Goal: Understand process/instructions: Learn how to perform a task or action

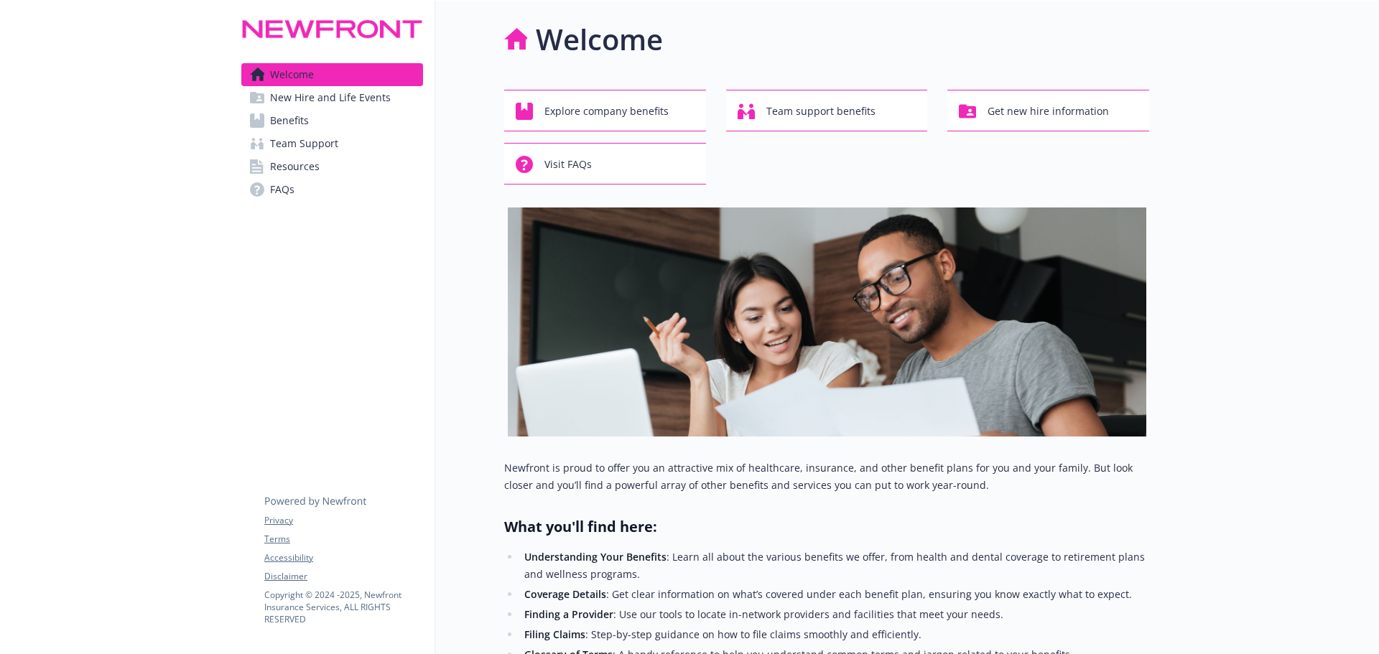
click at [327, 100] on span "New Hire and Life Events" at bounding box center [330, 97] width 121 height 23
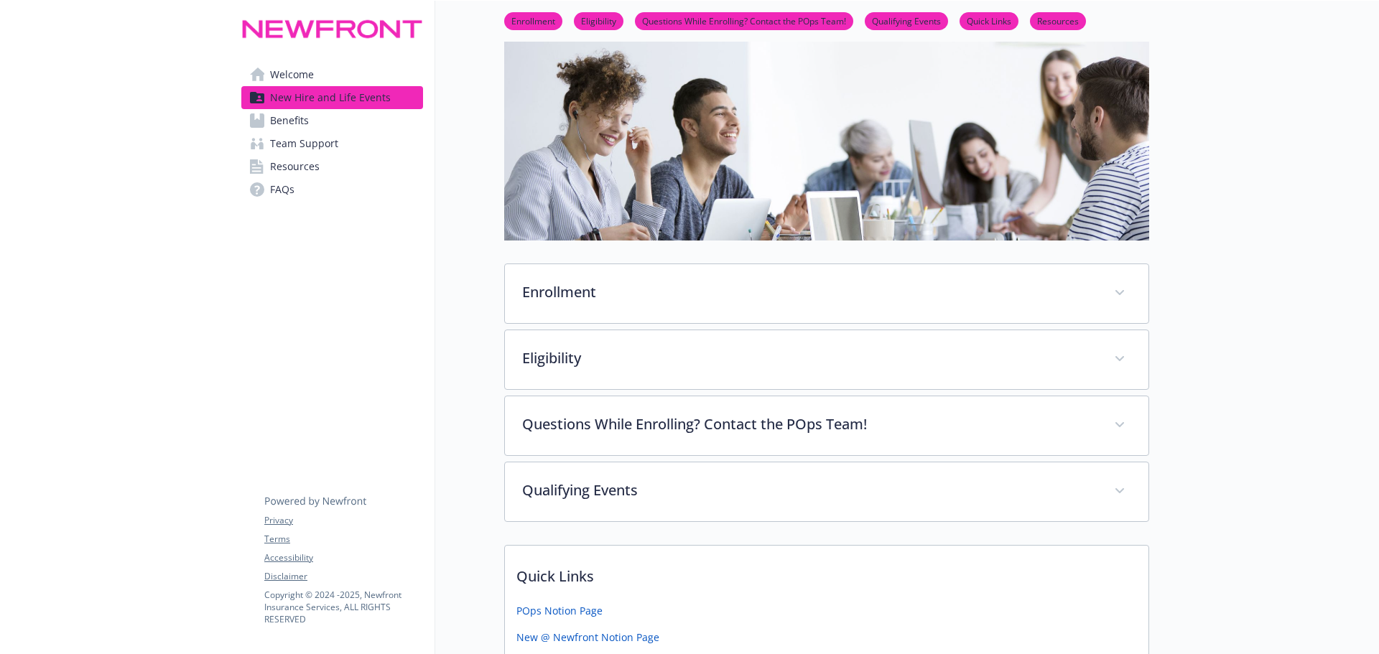
scroll to position [16, 0]
